Goal: Information Seeking & Learning: Learn about a topic

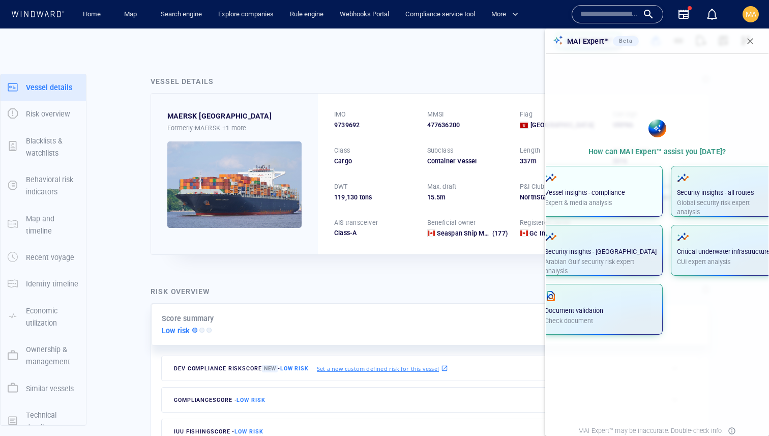
click at [636, 197] on div "Vessel insights - compliance Expert & media analysis" at bounding box center [601, 190] width 112 height 36
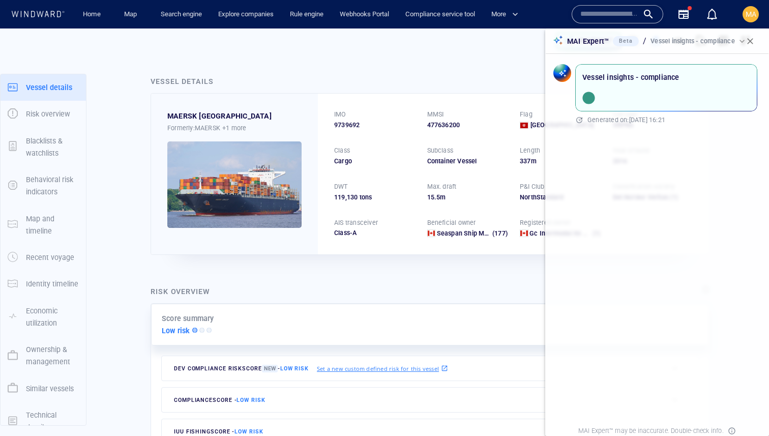
click at [652, 75] on p "Vessel insights - compliance" at bounding box center [631, 77] width 97 height 12
drag, startPoint x: 652, startPoint y: 75, endPoint x: 587, endPoint y: 79, distance: 65.8
click at [587, 79] on p "Vessel insights - compliance" at bounding box center [631, 77] width 97 height 12
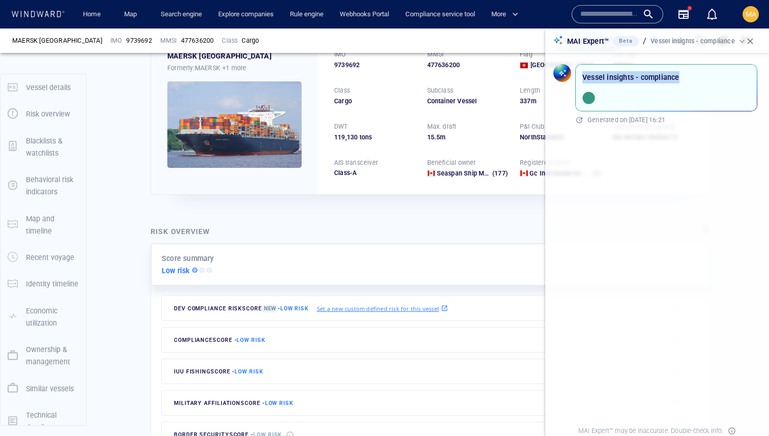
scroll to position [61, 0]
click at [629, 78] on p "Vessel insights - compliance" at bounding box center [631, 77] width 97 height 12
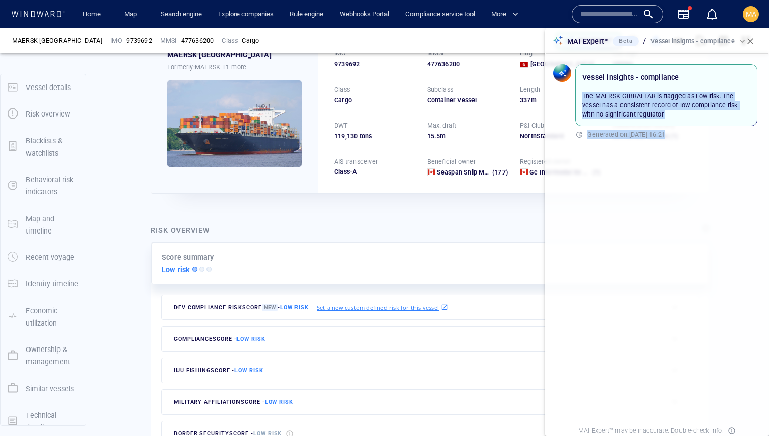
click at [592, 105] on div "Vessel insights - compliance The MAERSK GIBRALTAR is flagged as Low risk. The v…" at bounding box center [657, 238] width 227 height 372
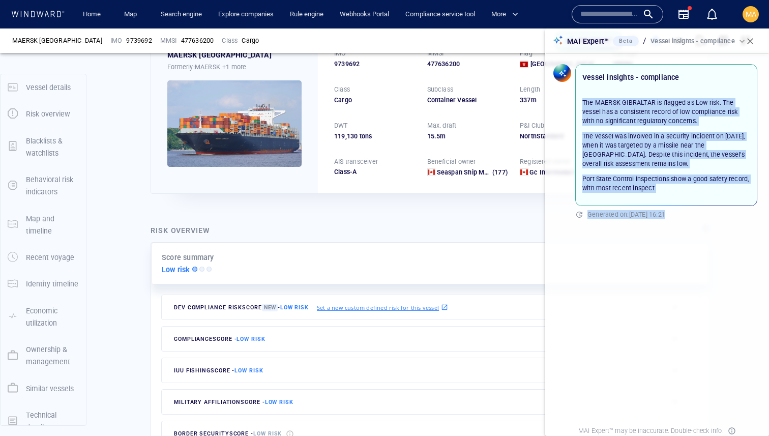
click at [697, 180] on p "Port State Control inspections show a good safety record, with most recent insp…" at bounding box center [667, 184] width 168 height 18
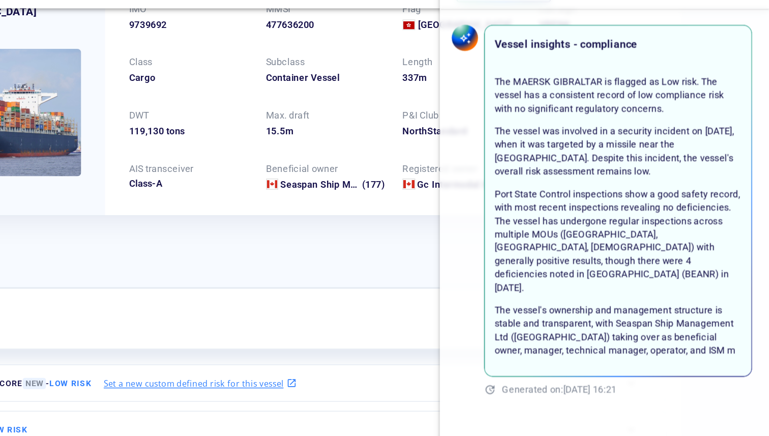
click at [627, 101] on p "The MAERSK GIBRALTAR is flagged as Low risk. The vessel has a consistent record…" at bounding box center [667, 111] width 168 height 27
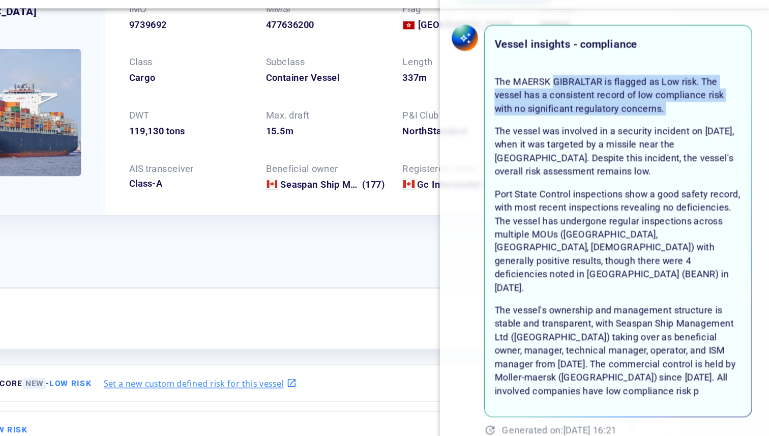
drag, startPoint x: 627, startPoint y: 101, endPoint x: 703, endPoint y: 122, distance: 79.1
click at [703, 122] on p "The MAERSK GIBRALTAR is flagged as Low risk. The vessel has a consistent record…" at bounding box center [667, 111] width 168 height 27
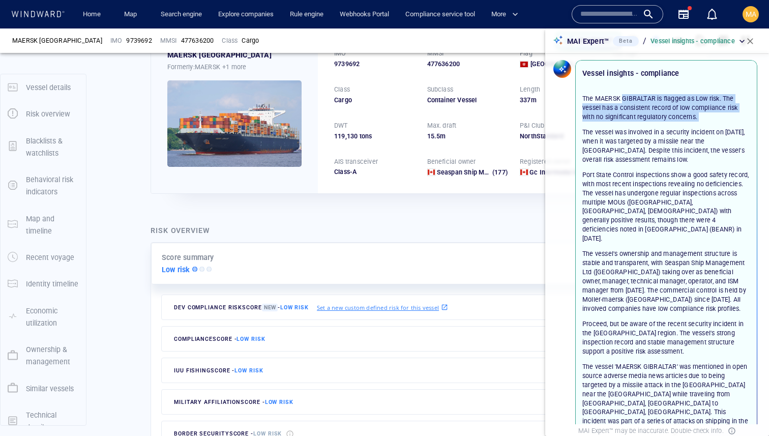
scroll to position [0, 0]
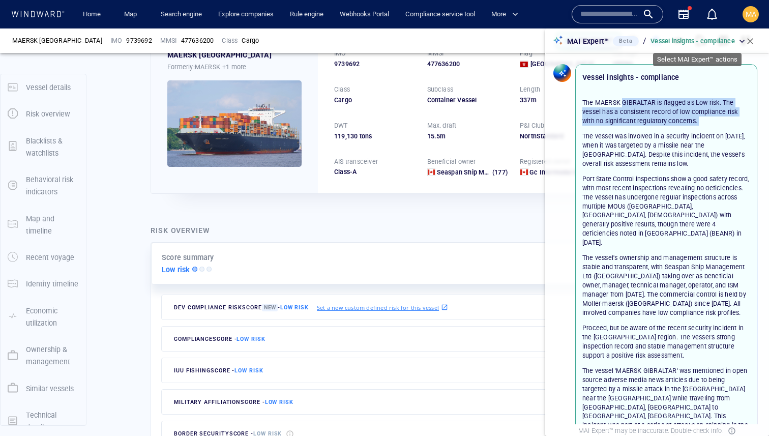
click at [720, 39] on p "Vessel insights - compliance" at bounding box center [693, 41] width 84 height 9
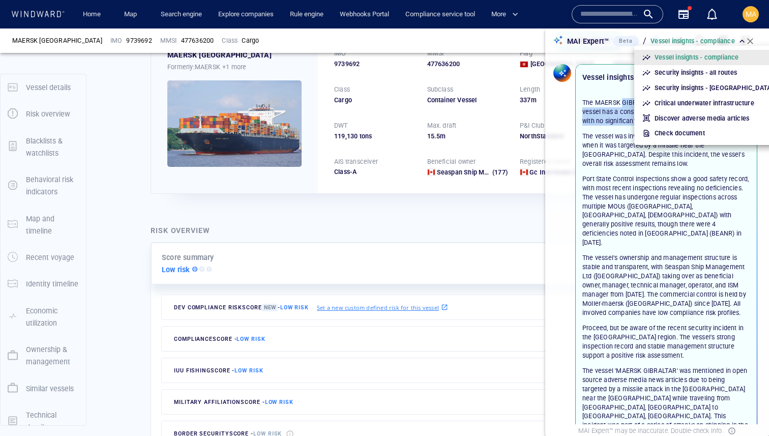
click at [719, 90] on p "Security insights - [GEOGRAPHIC_DATA]" at bounding box center [714, 87] width 118 height 9
type input "*"
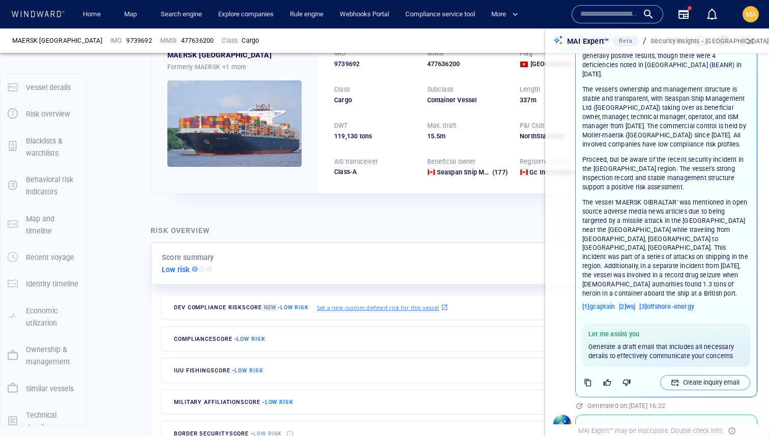
scroll to position [205, 0]
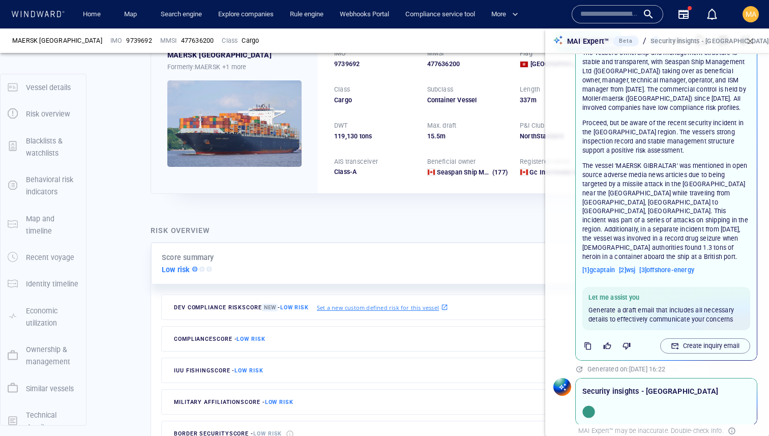
click at [689, 383] on div "Security insights - [GEOGRAPHIC_DATA]" at bounding box center [667, 391] width 172 height 16
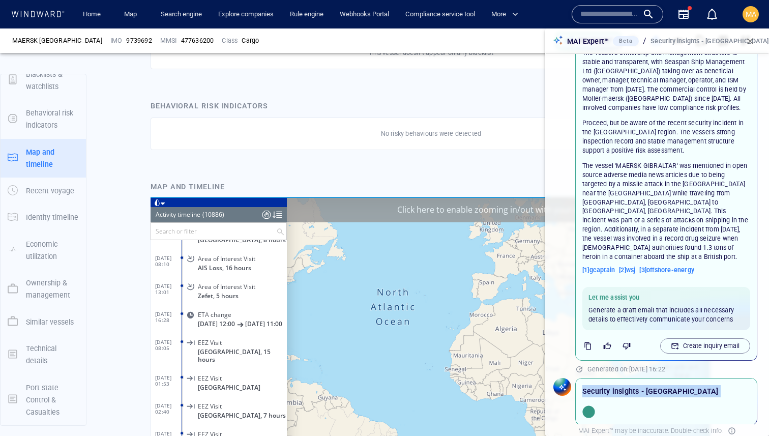
scroll to position [304379, 0]
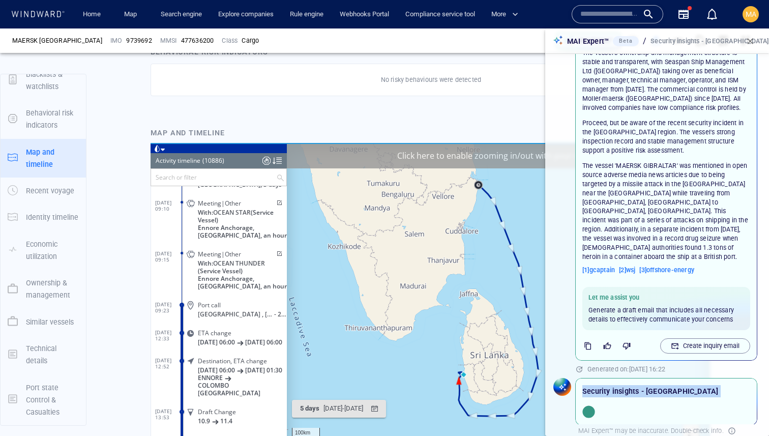
scroll to position [602, 0]
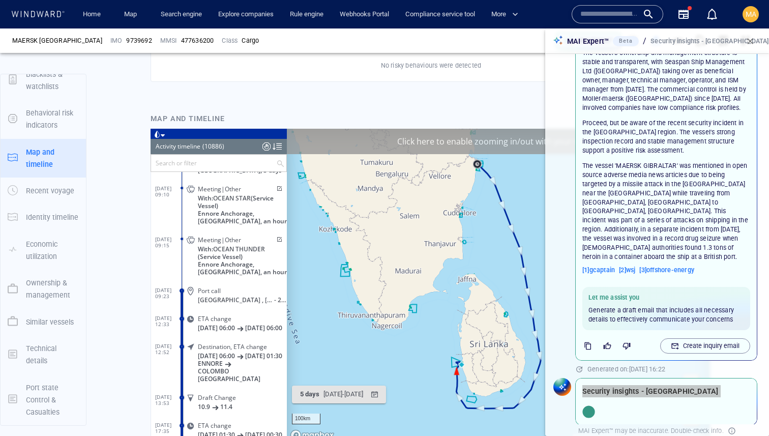
click at [362, 139] on div "Click here to enable zooming in/out with your mouse" at bounding box center [498, 140] width 423 height 25
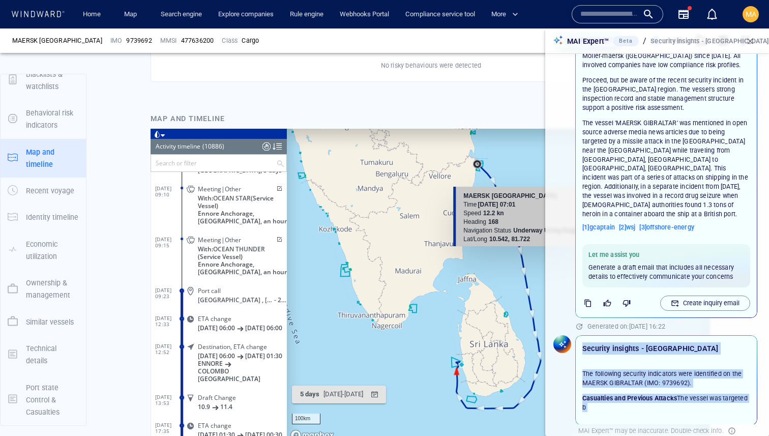
click at [661, 427] on div "Generated on: [DATE] 16:22" at bounding box center [673, 433] width 174 height 13
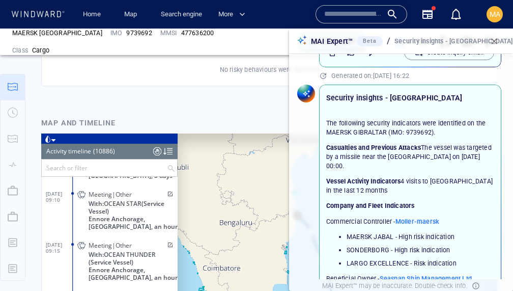
scroll to position [499, 0]
drag, startPoint x: 440, startPoint y: 138, endPoint x: 437, endPoint y: 129, distance: 10.3
click at [437, 142] on p "Casualties and Previous Attacks The vessel was targeted by a missile near the […" at bounding box center [410, 155] width 168 height 27
click at [433, 142] on p "Casualties and Previous Attacks The vessel was targeted by a missile near the […" at bounding box center [410, 155] width 168 height 27
drag, startPoint x: 433, startPoint y: 135, endPoint x: 401, endPoint y: 132, distance: 31.7
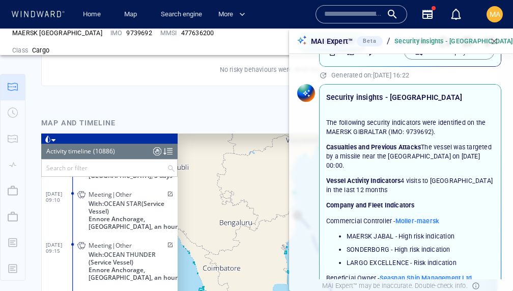
click at [401, 142] on p "Casualties and Previous Attacks The vessel was targeted by a missile near the […" at bounding box center [410, 155] width 168 height 27
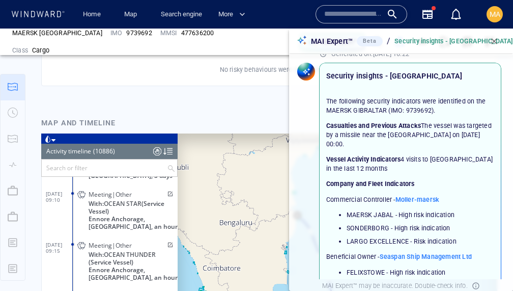
scroll to position [525, 0]
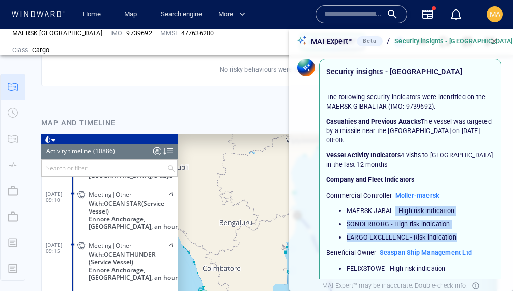
drag, startPoint x: 459, startPoint y: 213, endPoint x: 396, endPoint y: 184, distance: 69.7
click at [396, 206] on ul "MAERSK JABAL - High risk indication SONDERBORG - High risk indication LARGO EXC…" at bounding box center [410, 224] width 168 height 36
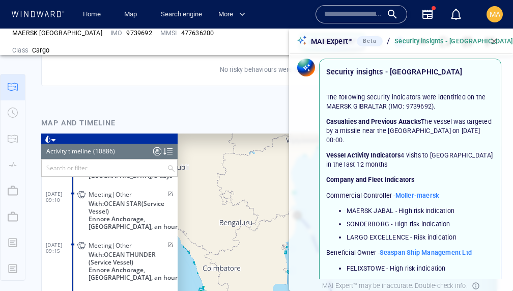
click at [394, 151] on p "Vessel Activity Indicators 4 visits to [GEOGRAPHIC_DATA] in the last 12 months" at bounding box center [410, 160] width 168 height 18
click at [362, 191] on p "Commercial Controller - Moller-maersk" at bounding box center [410, 195] width 168 height 9
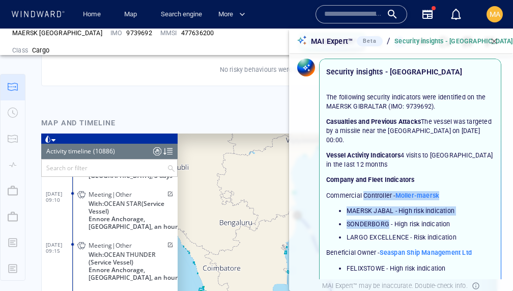
drag, startPoint x: 362, startPoint y: 169, endPoint x: 373, endPoint y: 189, distance: 23.0
click at [373, 189] on div "The following security indicators were identified on the MAERSK GIBRALTAR (IMO:…" at bounding box center [410, 183] width 168 height 180
click at [400, 206] on ul "MAERSK JABAL - High risk indication SONDERBORG - High risk indication LARGO EXC…" at bounding box center [410, 224] width 168 height 36
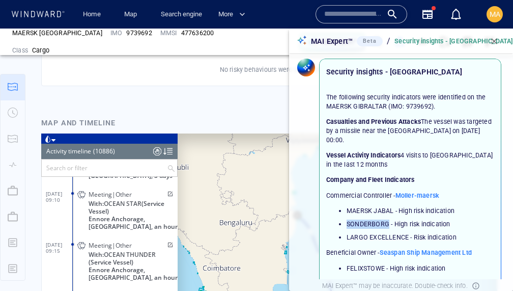
click at [400, 206] on ul "MAERSK JABAL - High risk indication SONDERBORG - High risk indication LARGO EXC…" at bounding box center [410, 224] width 168 height 36
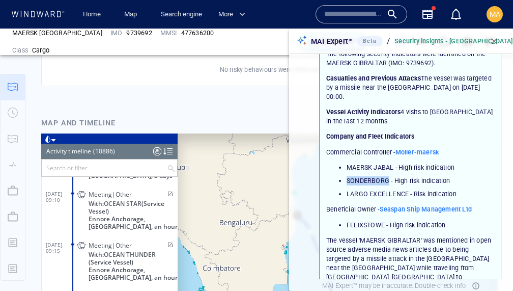
scroll to position [567, 0]
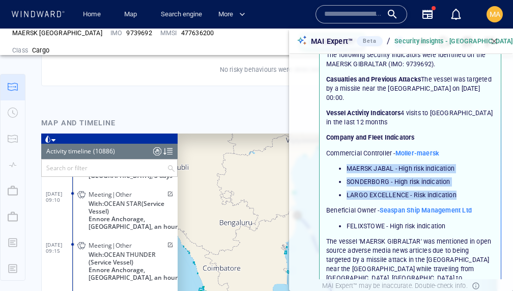
drag, startPoint x: 456, startPoint y: 166, endPoint x: 347, endPoint y: 141, distance: 112.3
click at [347, 164] on ul "MAERSK JABAL - High risk indication SONDERBORG - High risk indication LARGO EXC…" at bounding box center [410, 182] width 168 height 36
click at [389, 177] on li "SONDERBORG - High risk indication" at bounding box center [421, 181] width 148 height 9
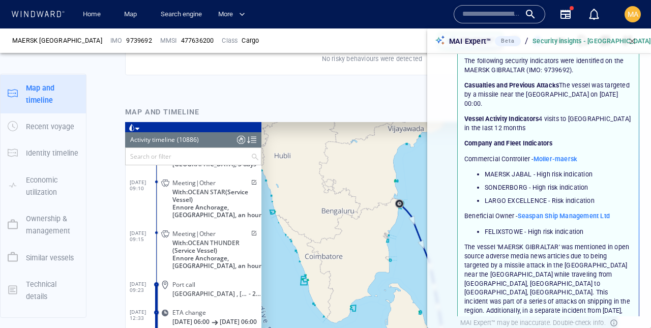
scroll to position [304379, 0]
